Goal: Transaction & Acquisition: Obtain resource

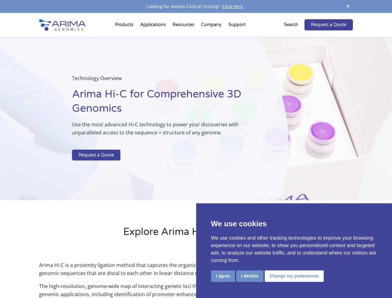
click at [196, 149] on p at bounding box center [164, 145] width 185 height 8
click at [223, 276] on button "I agree" at bounding box center [223, 275] width 24 height 11
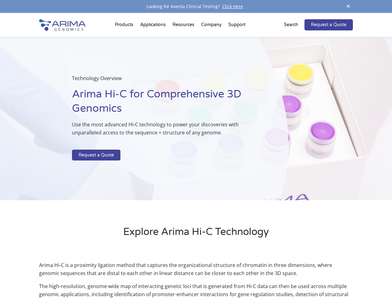
click at [249, 276] on p "Arima Hi-C is a proximity ligation method that captures the organizational stru…" at bounding box center [195, 271] width 313 height 21
click at [348, 19] on link "Request a Quote" at bounding box center [328, 24] width 48 height 11
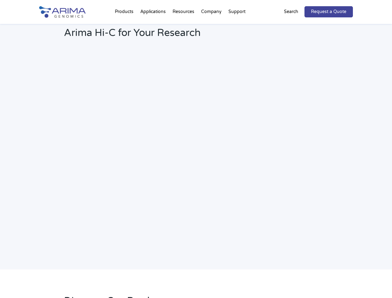
scroll to position [883, 0]
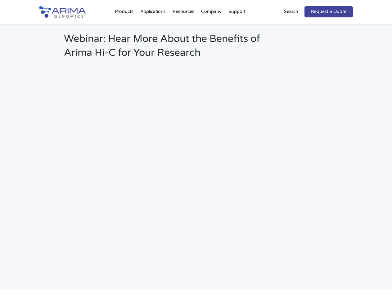
click at [125, 32] on h2 "Webinar: Hear More About the Benefits of Arima Hi-C for Your Research" at bounding box center [167, 48] width 206 height 33
click at [184, 32] on h2 "Webinar: Hear More About the Benefits of Arima Hi-C for Your Research" at bounding box center [167, 48] width 206 height 33
click at [211, 32] on h2 "Webinar: Hear More About the Benefits of Arima Hi-C for Your Research" at bounding box center [167, 48] width 206 height 33
click at [237, 32] on h2 "Webinar: Hear More About the Benefits of Arima Hi-C for Your Research" at bounding box center [167, 48] width 206 height 33
